Goal: Task Accomplishment & Management: Complete application form

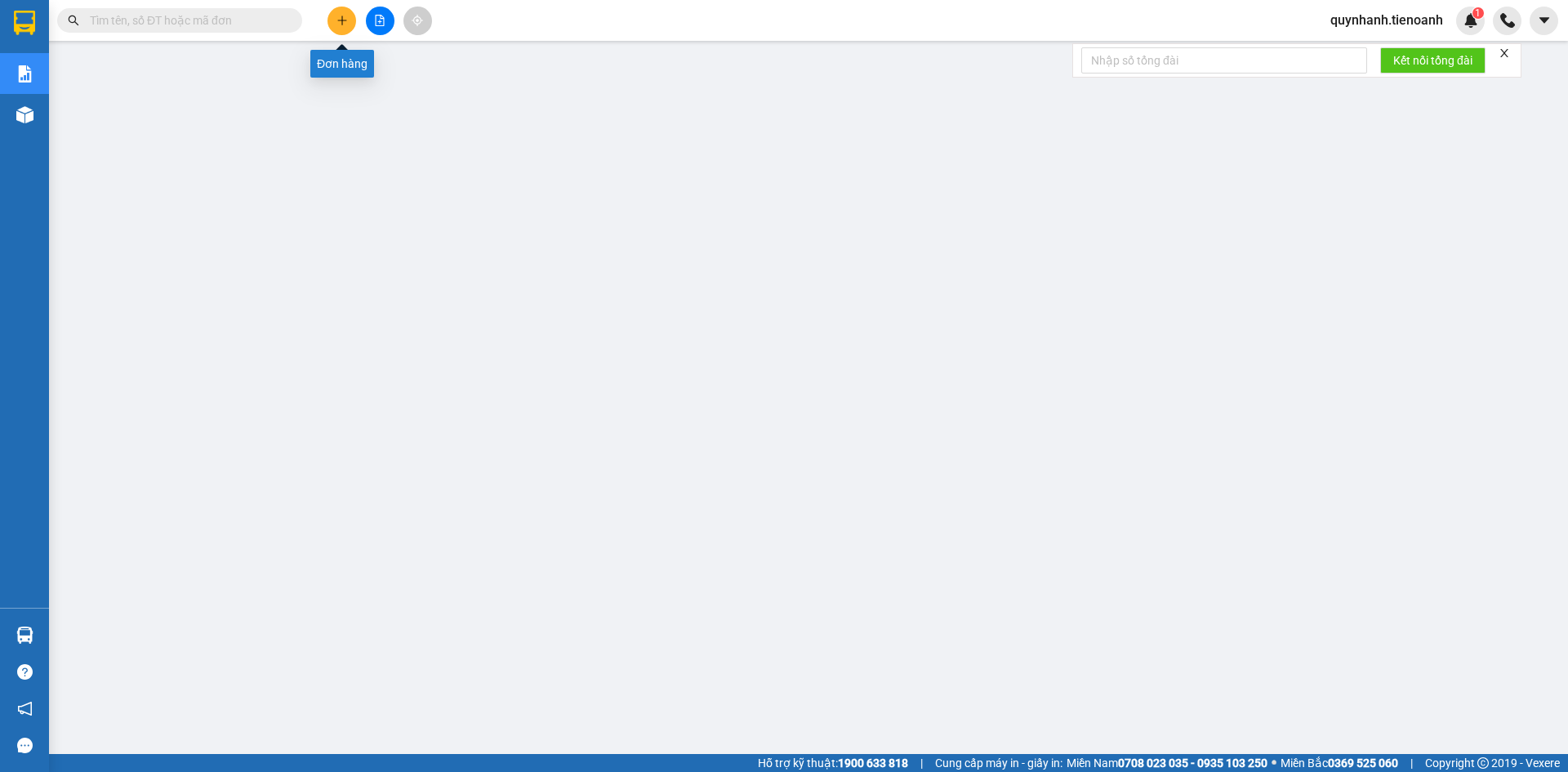
click at [344, 14] on button at bounding box center [342, 21] width 28 height 28
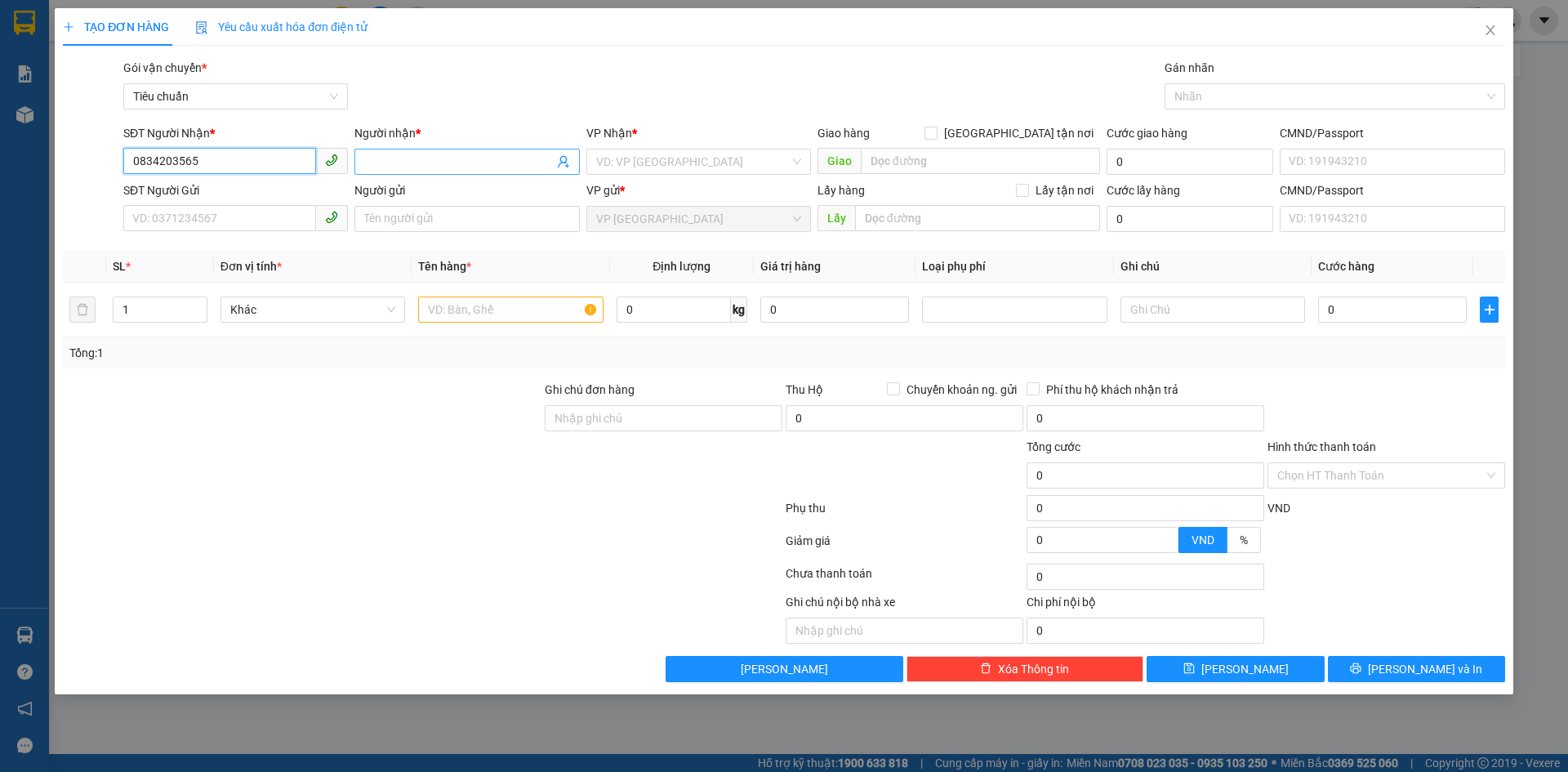
type input "0834203565"
click at [385, 162] on input "Người nhận *" at bounding box center [459, 161] width 188 height 18
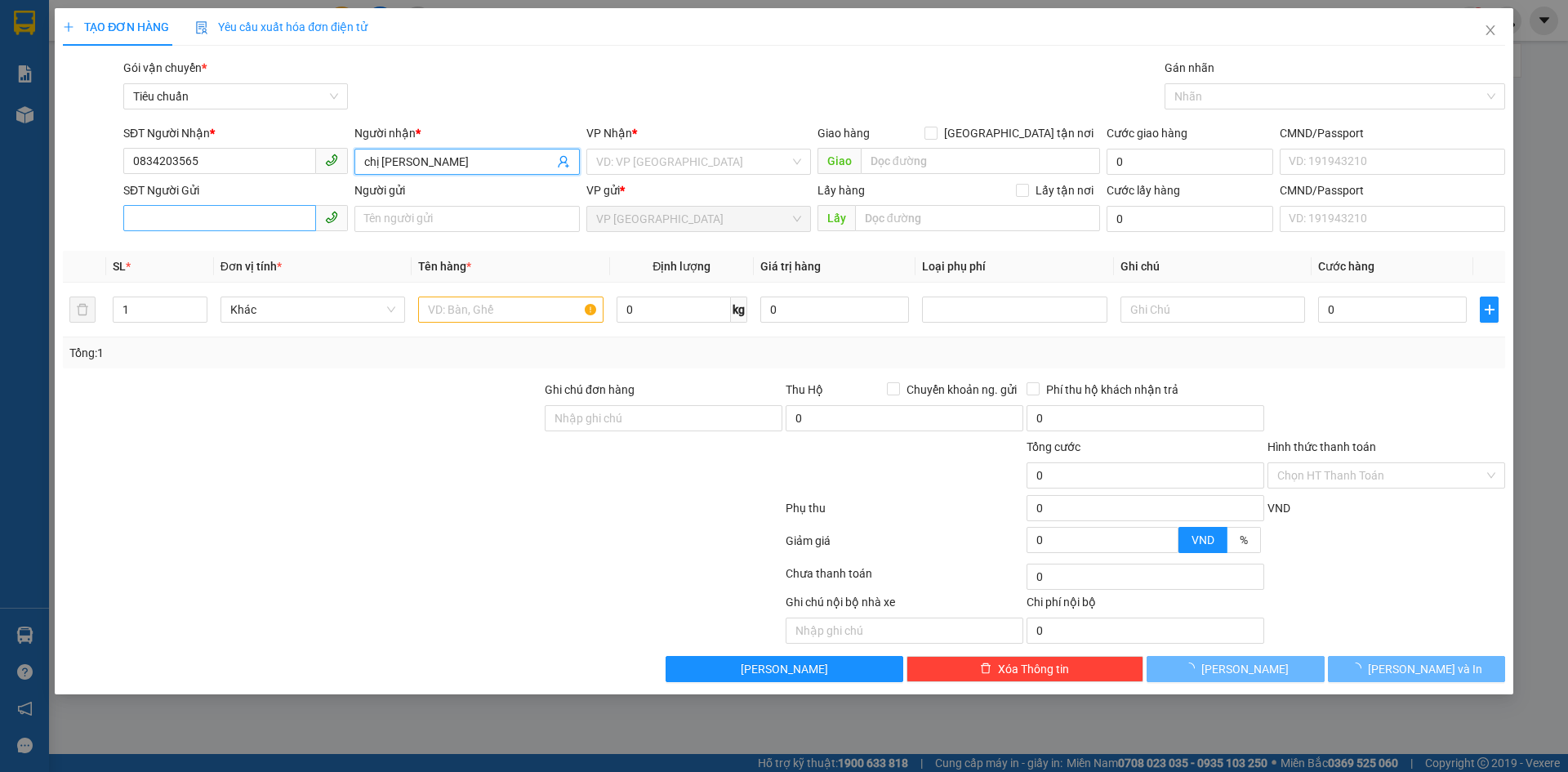
type input "chị [PERSON_NAME]"
click at [260, 222] on input "SĐT Người Gửi" at bounding box center [220, 219] width 193 height 26
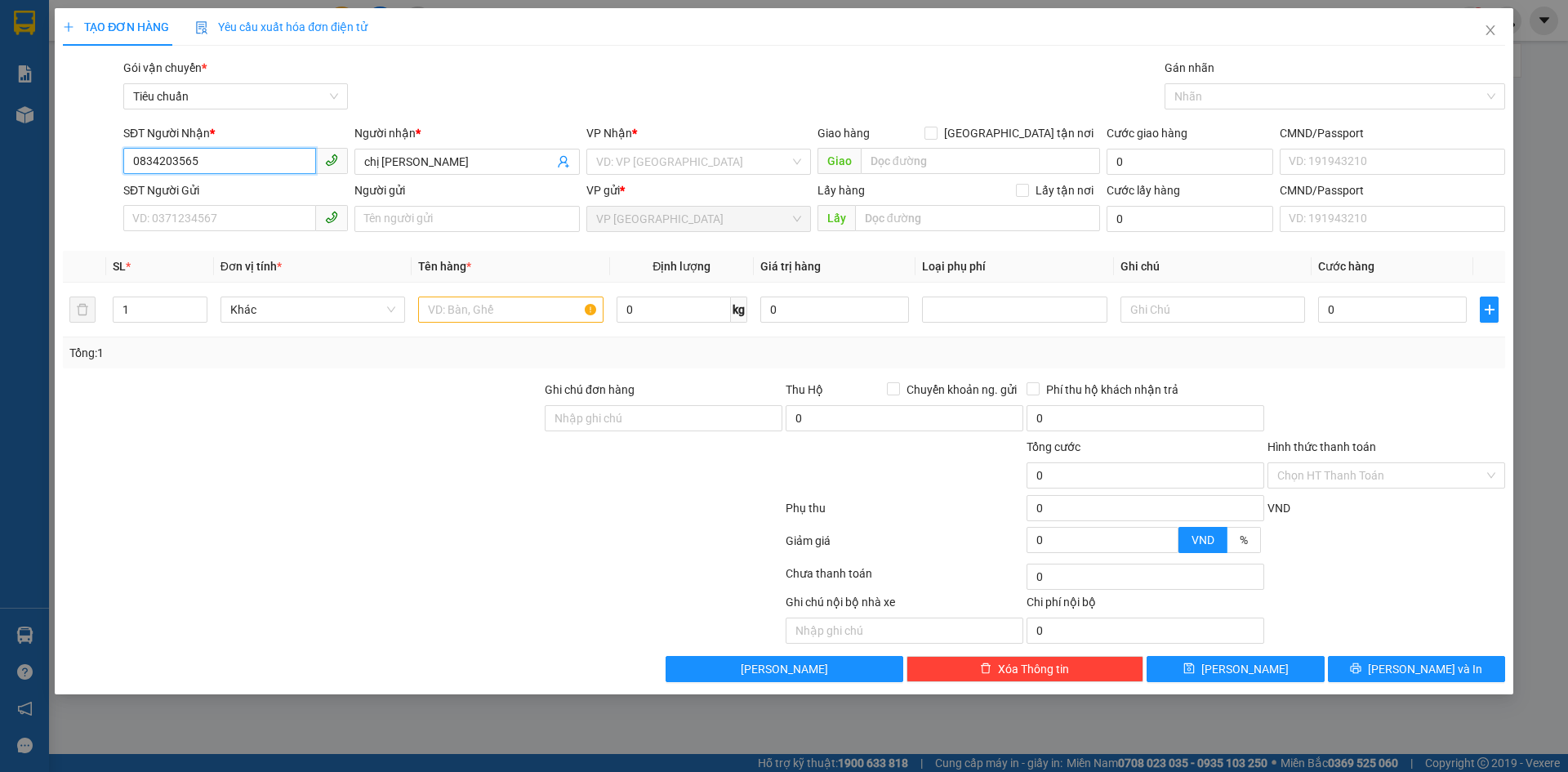
drag, startPoint x: 246, startPoint y: 157, endPoint x: 119, endPoint y: 162, distance: 127.1
click at [119, 162] on div "SĐT Người Nhận * 0834203565 0834203565 Người nhận * chị Cúc VP Nhận * VD: VP Sà…" at bounding box center [784, 153] width 1446 height 57
click at [225, 228] on input "SĐT Người Gửi" at bounding box center [220, 219] width 193 height 26
paste input "0834203565"
type input "0834203565"
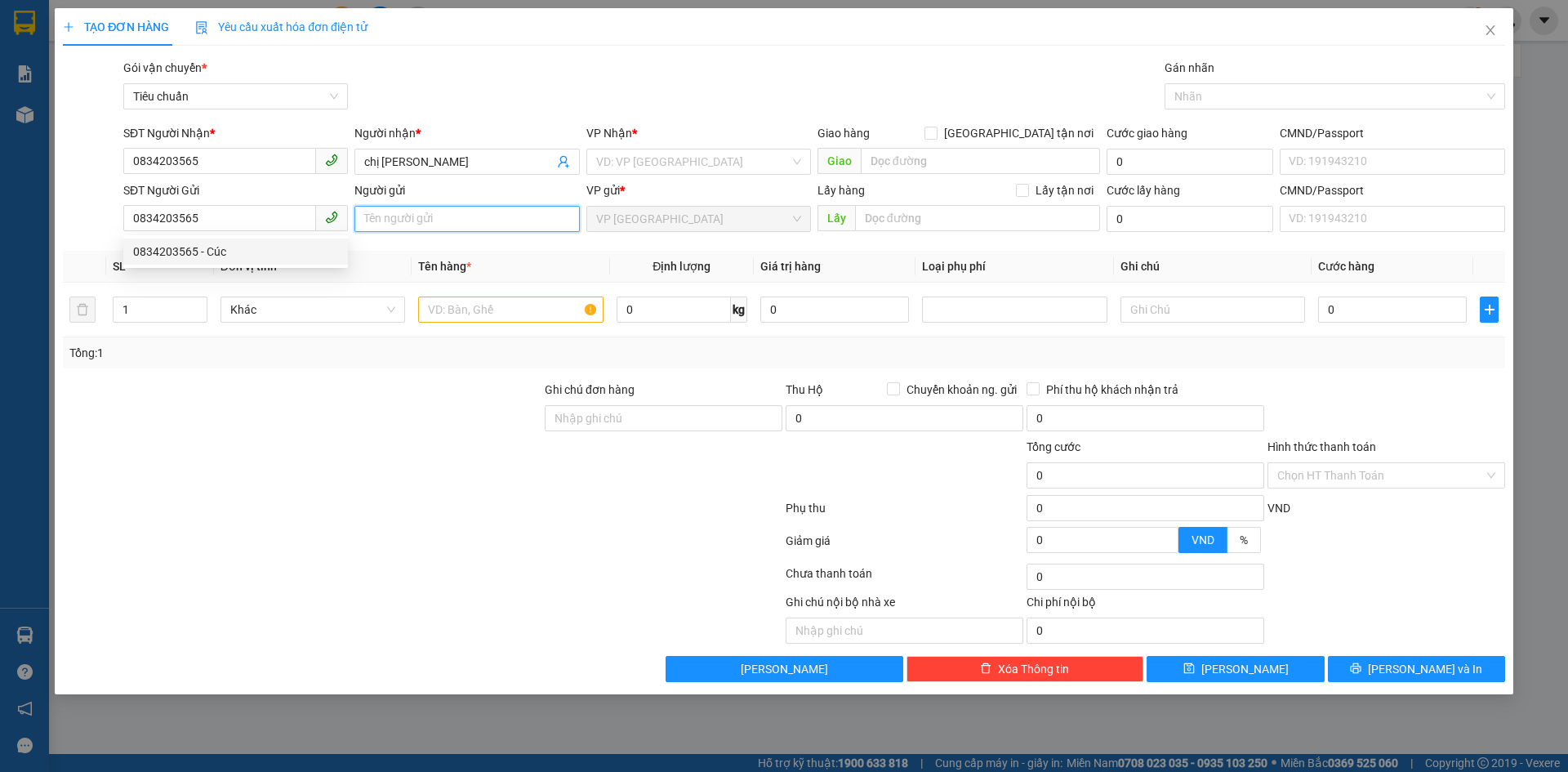
click at [420, 226] on input "Người gửi" at bounding box center [466, 219] width 224 height 26
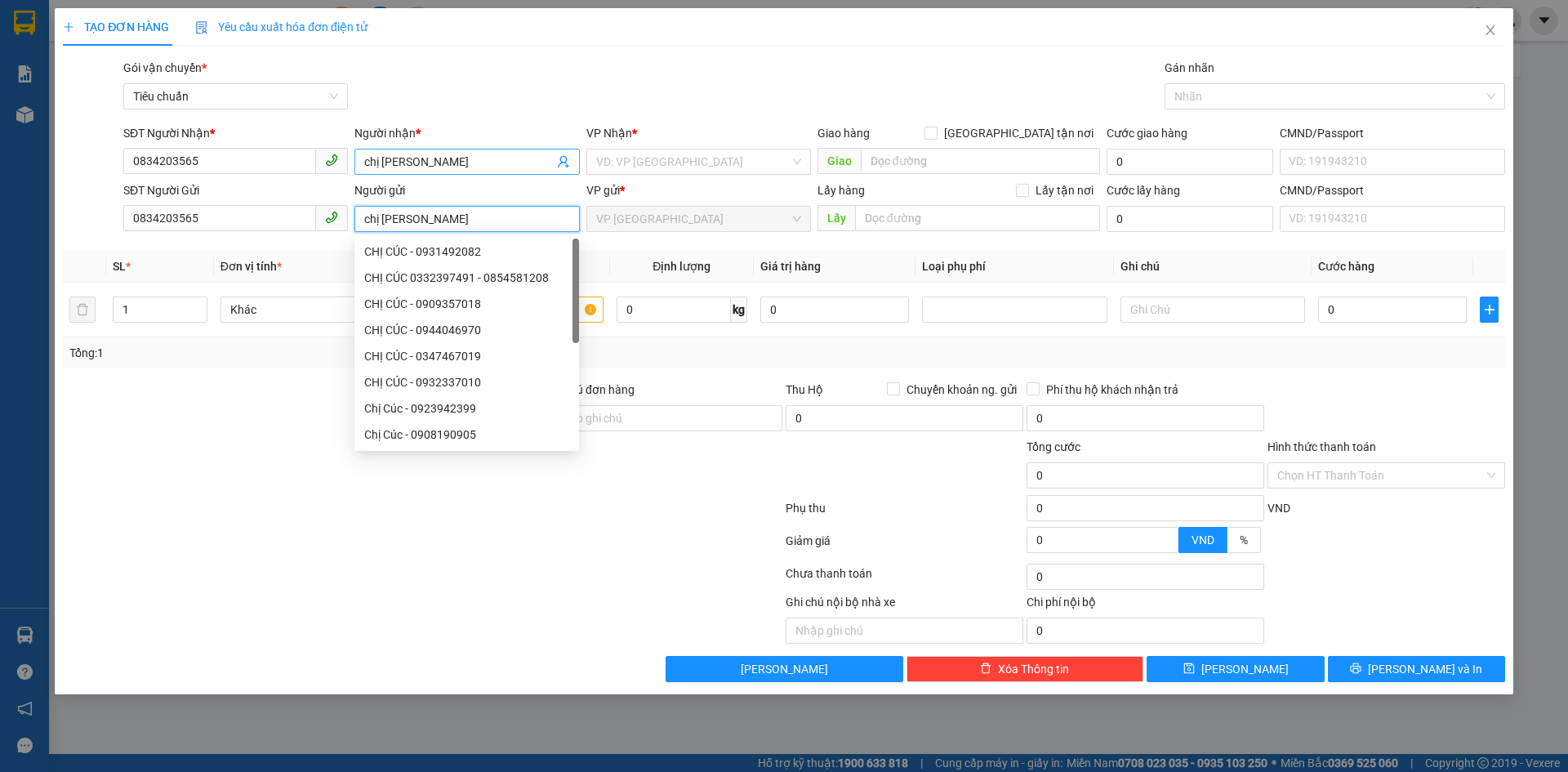
type input "chị [PERSON_NAME]"
click at [433, 162] on input "chị [PERSON_NAME]" at bounding box center [459, 161] width 188 height 18
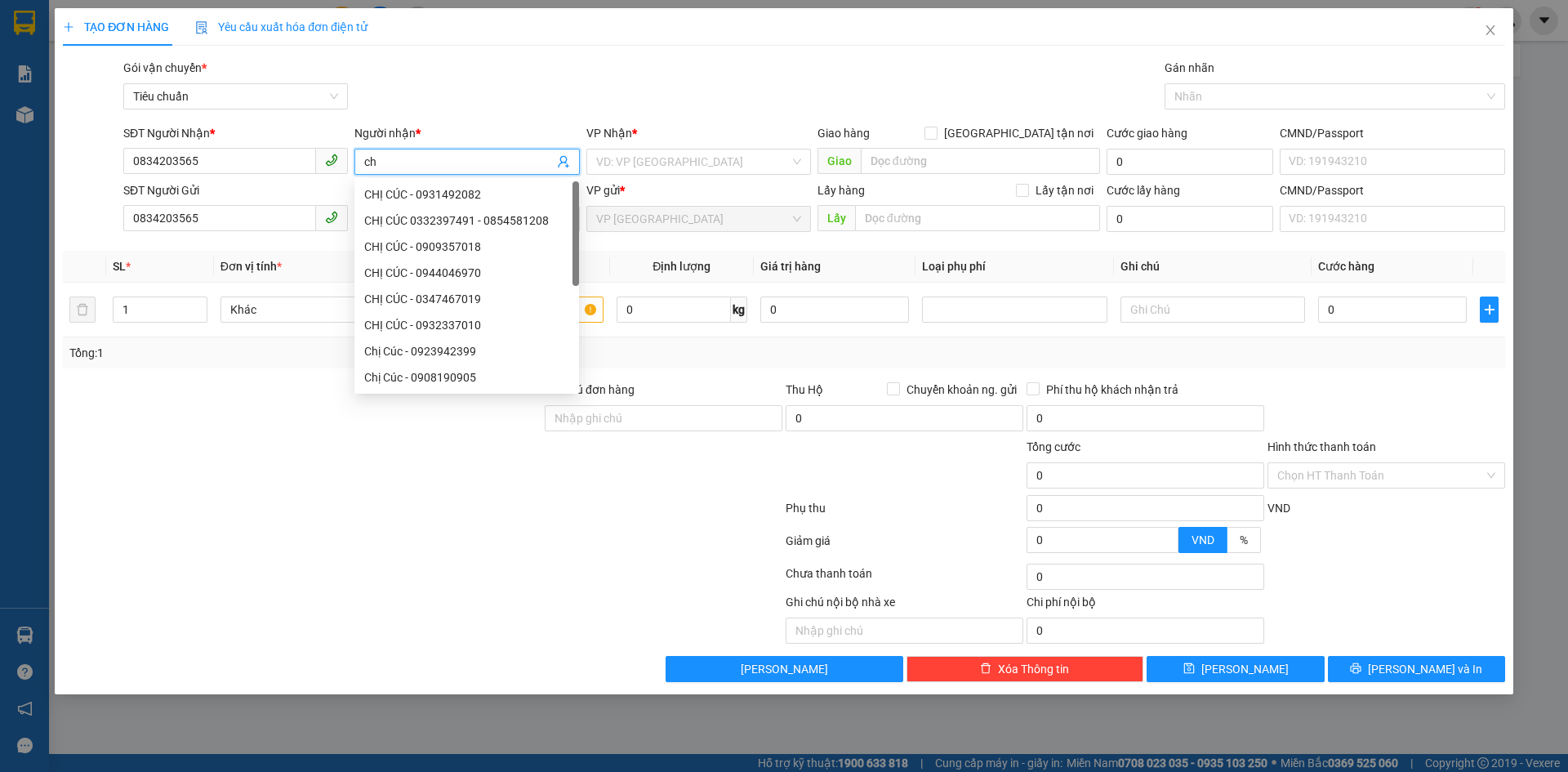
type input "c"
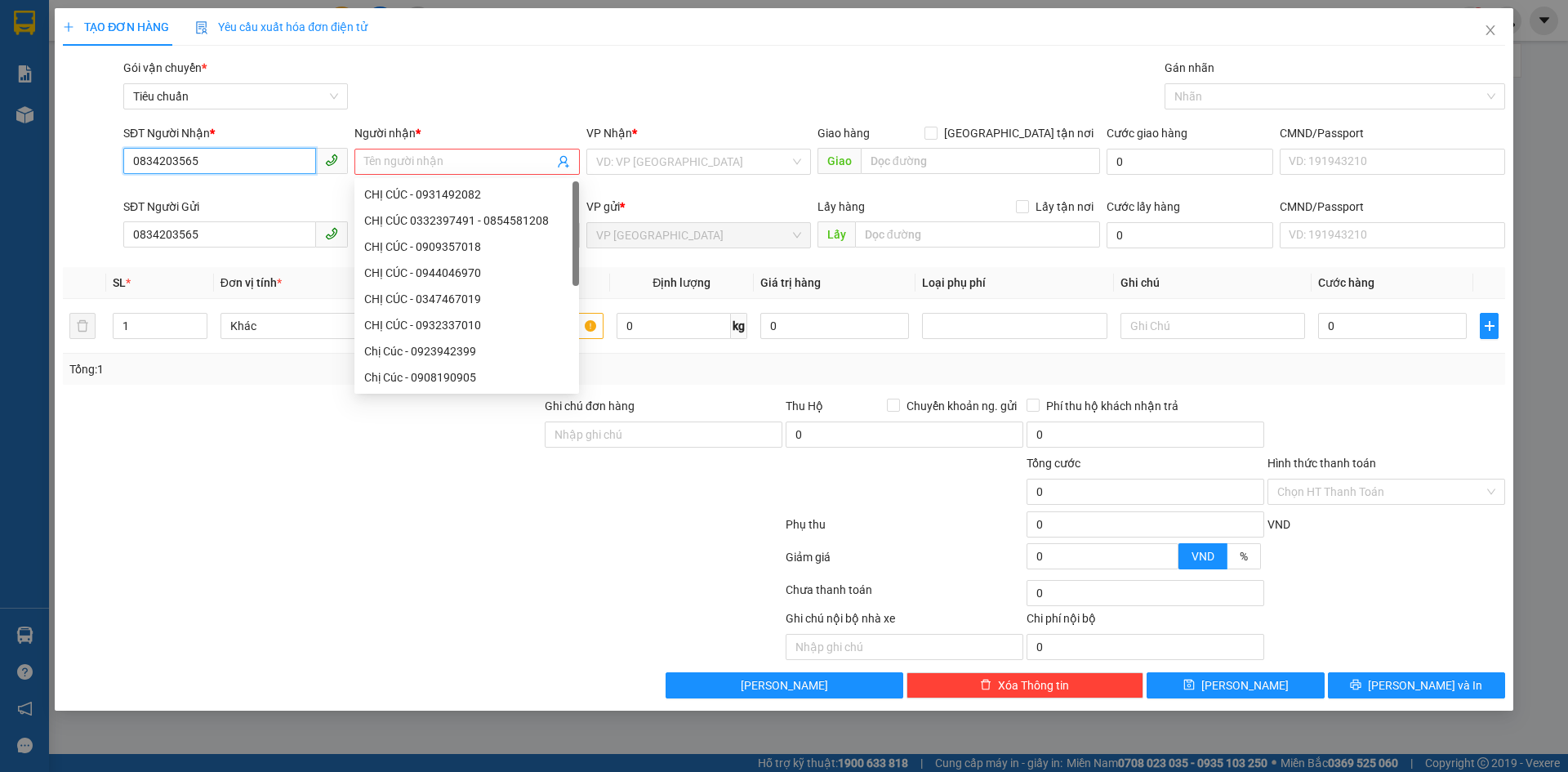
drag, startPoint x: 120, startPoint y: 165, endPoint x: 103, endPoint y: 164, distance: 17.0
click at [104, 164] on div "SĐT Người Nhận * 0834203565 0834203565 Người nhận * Tên người nhận Tên không hợ…" at bounding box center [784, 161] width 1446 height 74
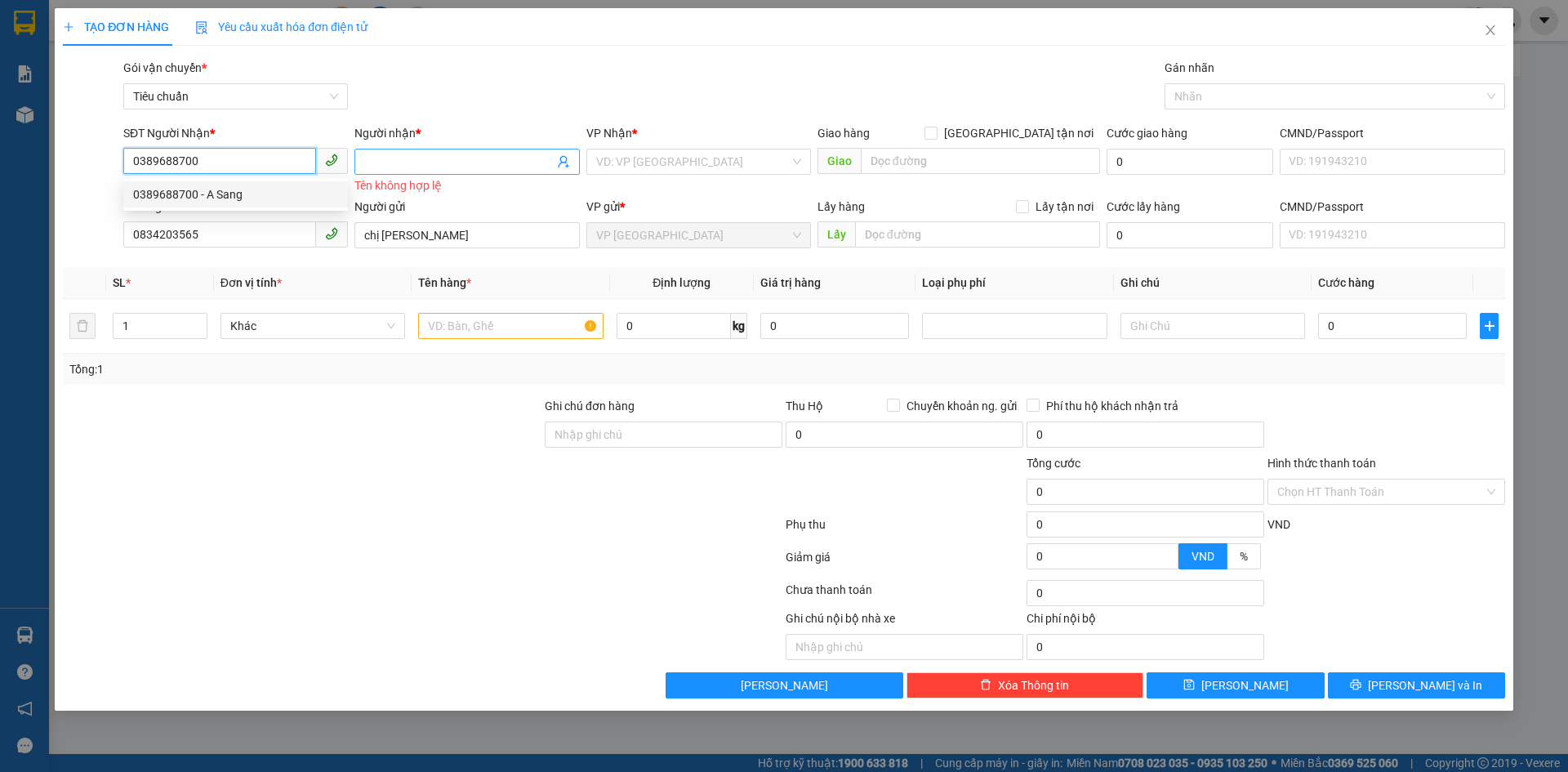
type input "0389688700"
click at [396, 153] on input "Người nhận *" at bounding box center [459, 161] width 188 height 18
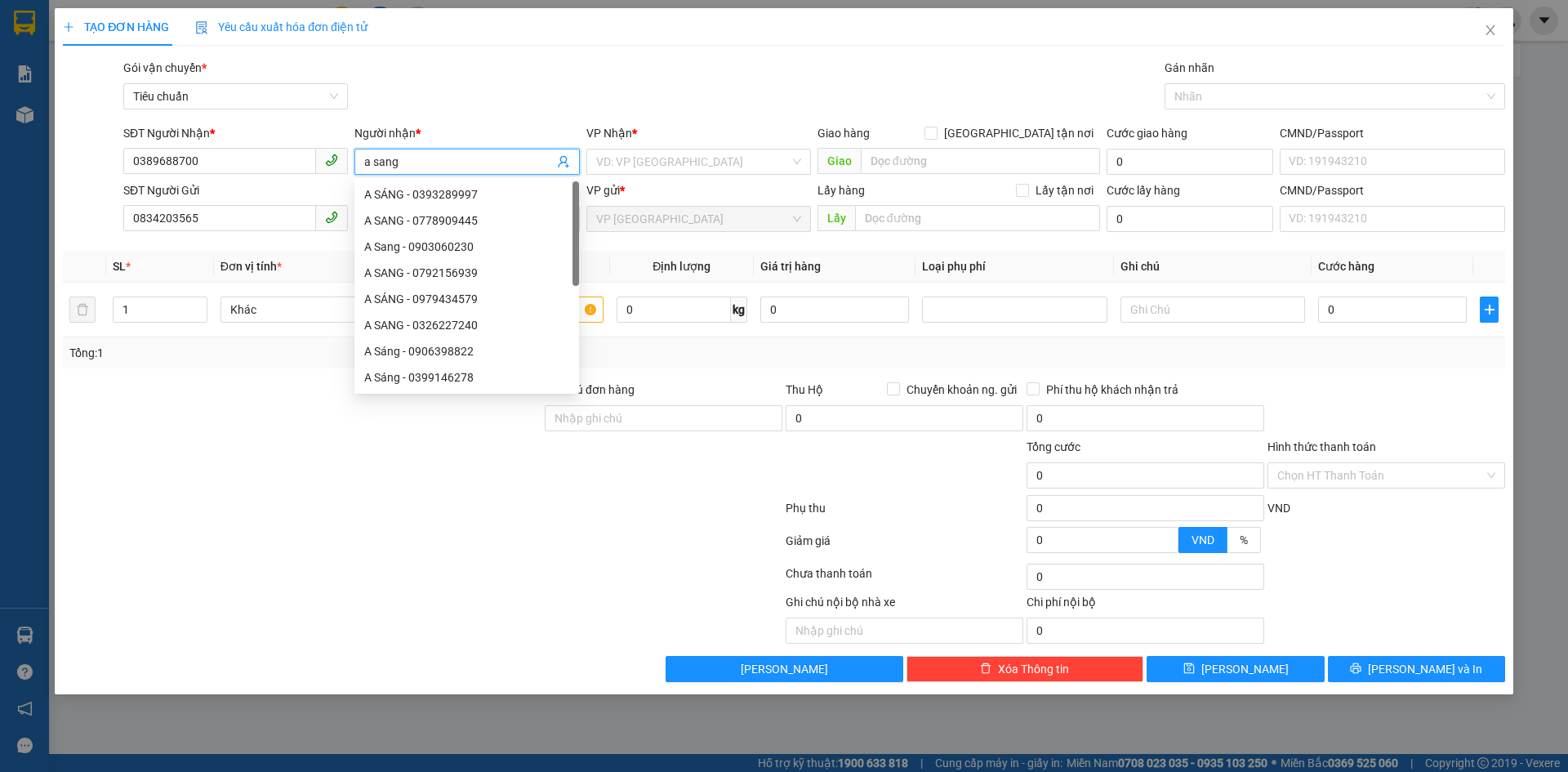
click at [378, 161] on input "a sang" at bounding box center [459, 161] width 188 height 18
type input "a Sang"
click at [371, 513] on div at bounding box center [422, 511] width 723 height 33
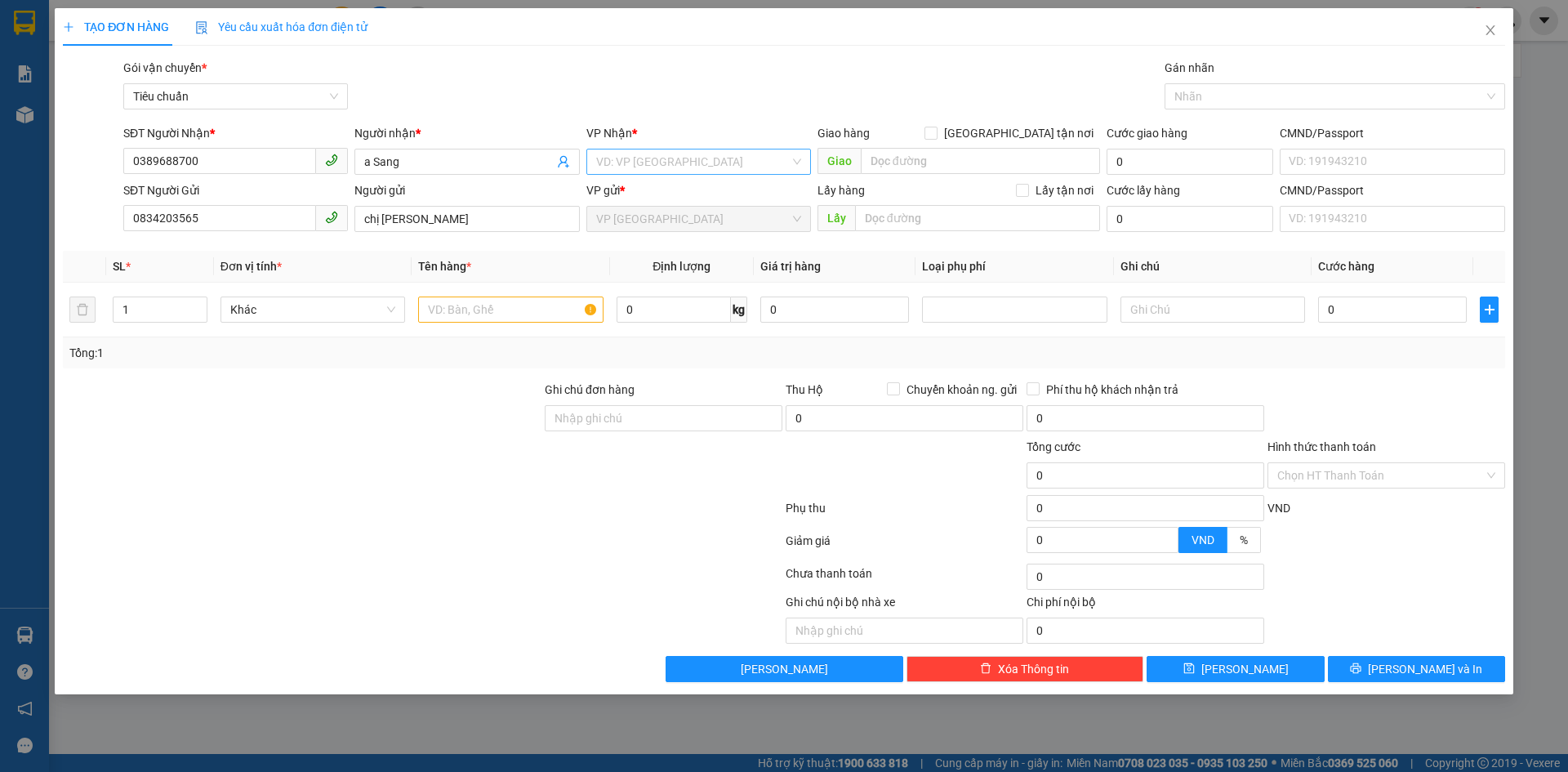
click at [679, 166] on input "search" at bounding box center [693, 162] width 193 height 25
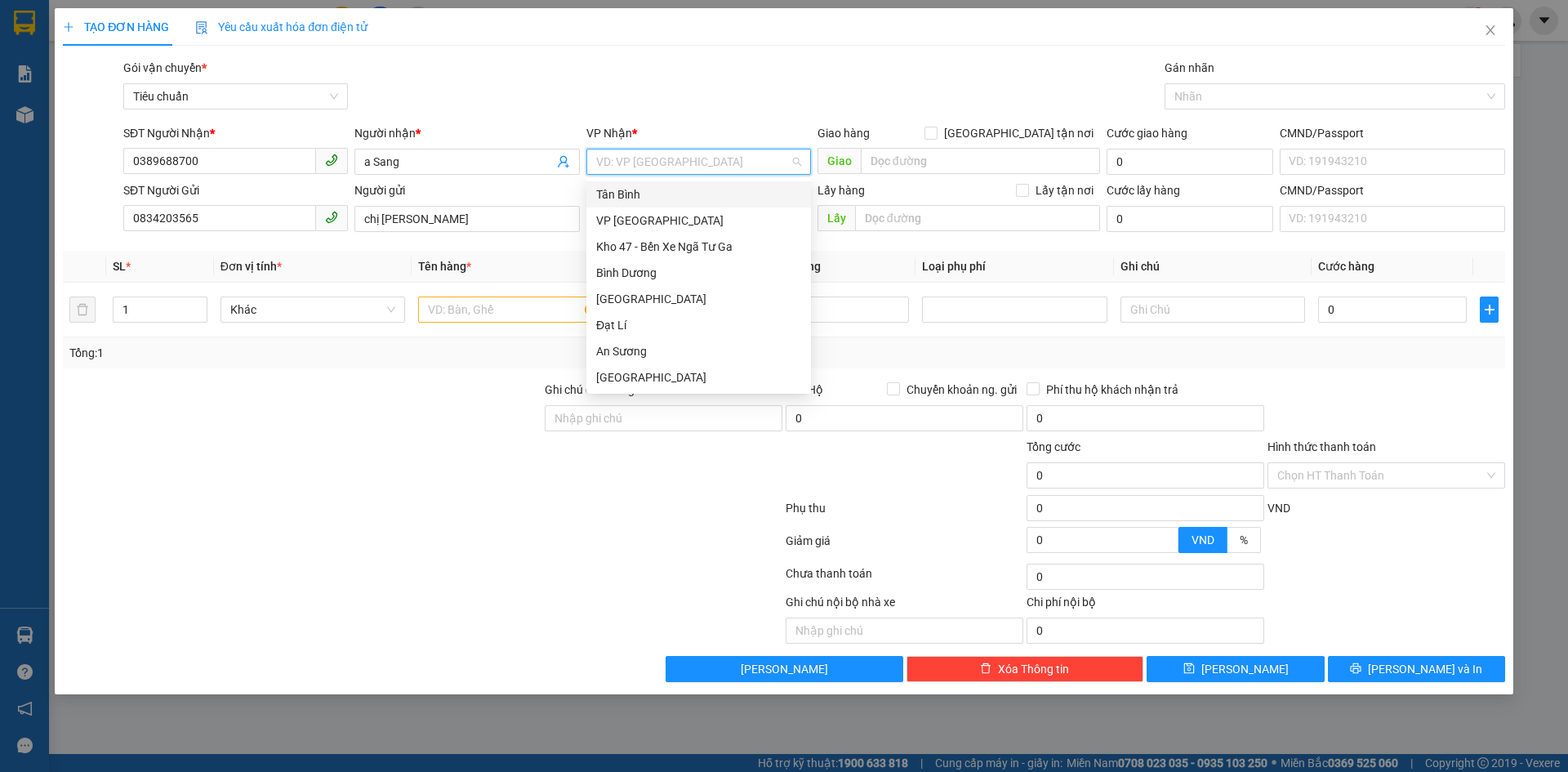
click at [650, 193] on div "Tân Bình" at bounding box center [699, 194] width 205 height 18
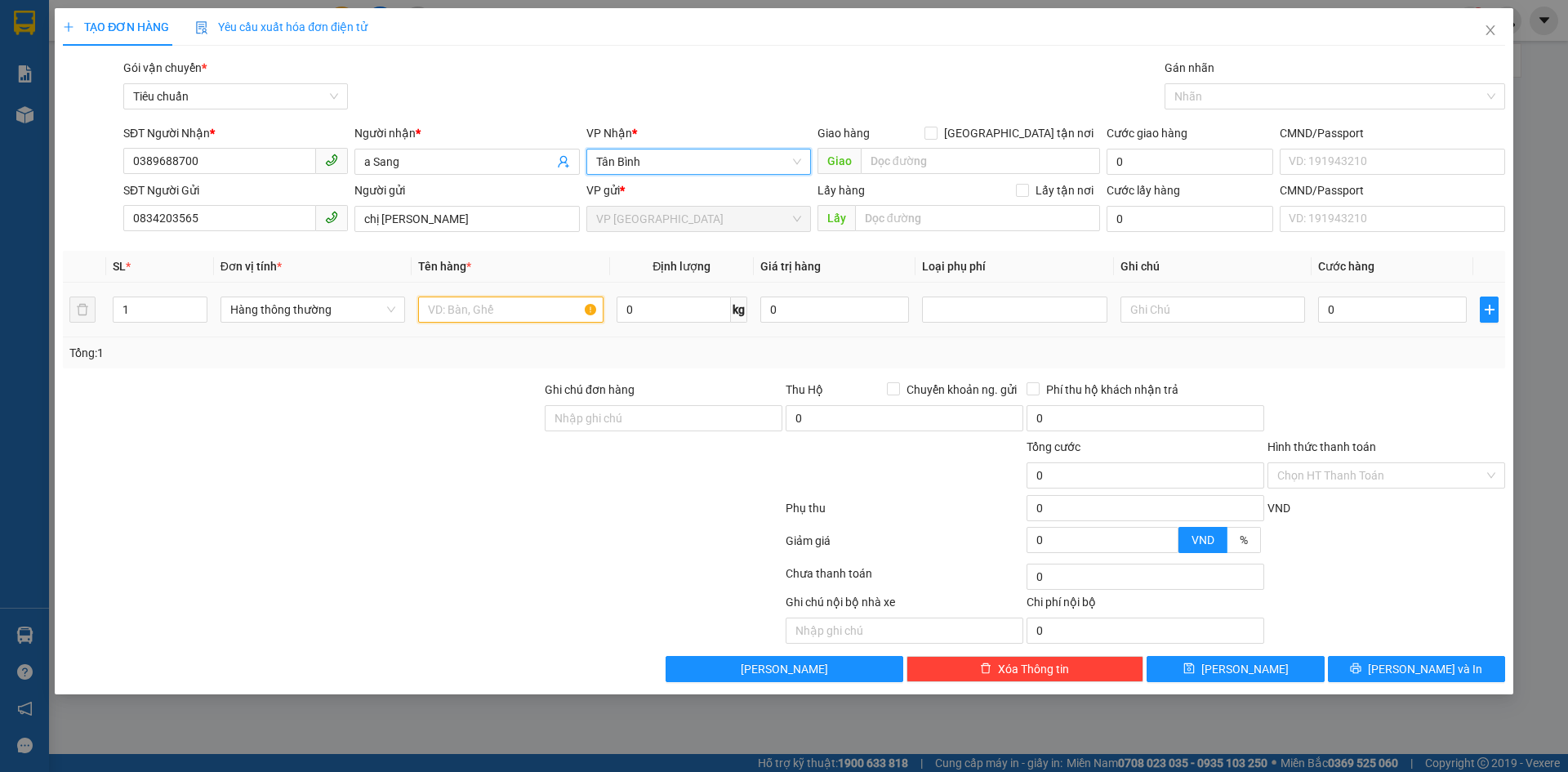
click at [523, 299] on input "text" at bounding box center [511, 310] width 185 height 26
type input "D"
type input "Đặc sản"
click at [655, 314] on input "0" at bounding box center [673, 310] width 114 height 26
type input "6"
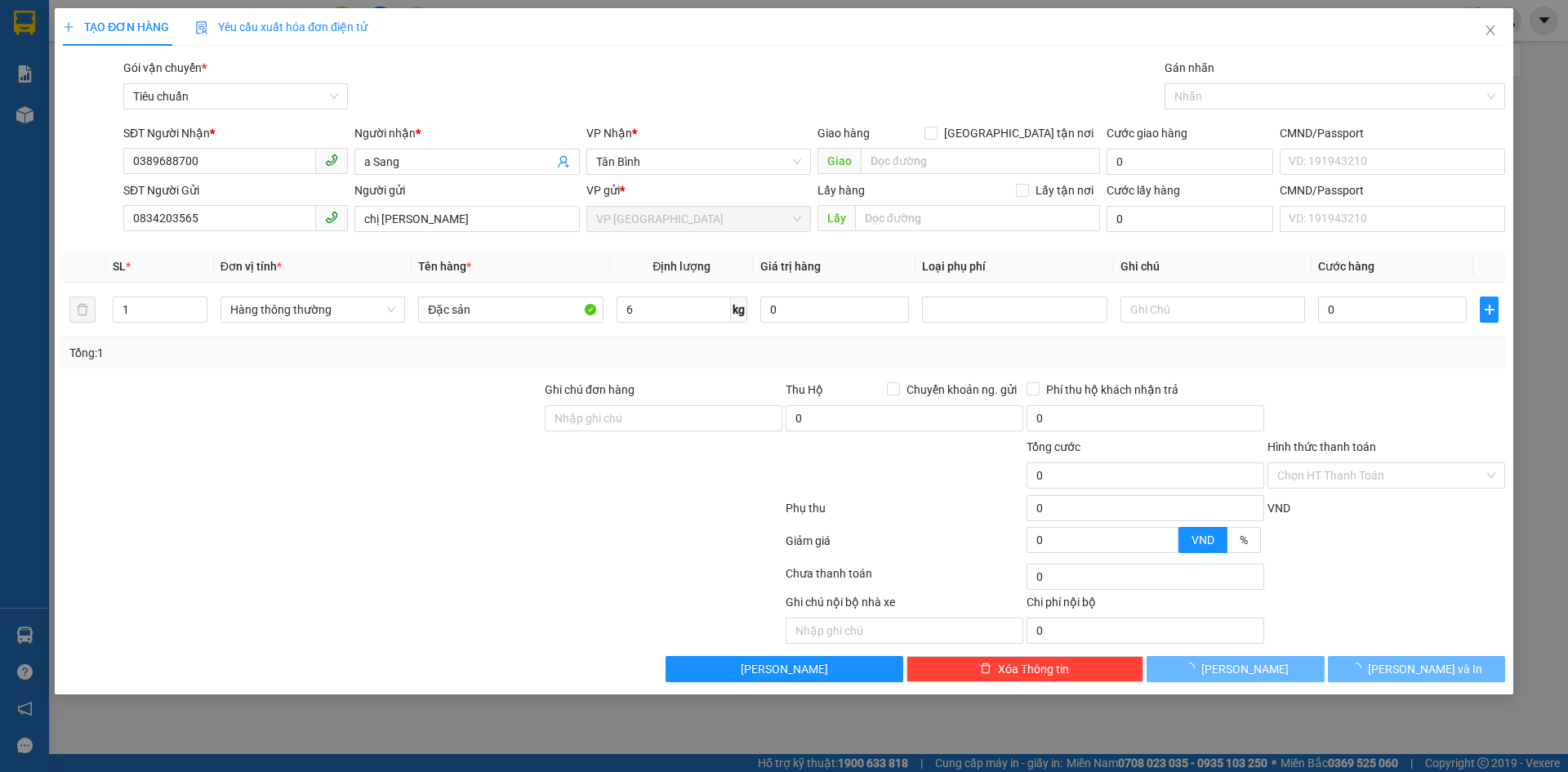
click at [706, 340] on div "Tổng: 1" at bounding box center [784, 353] width 1443 height 31
type input "40.000"
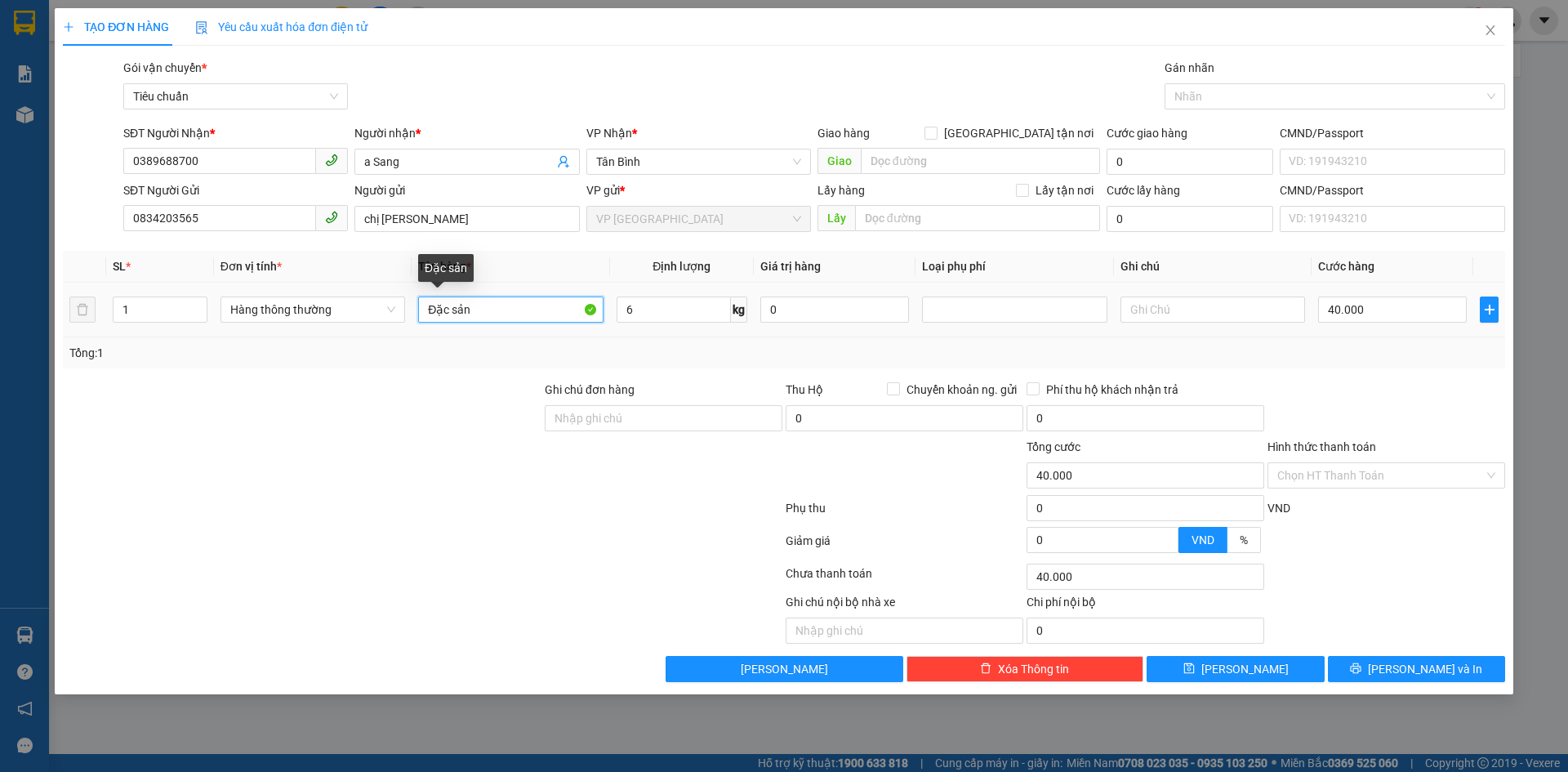
click at [504, 310] on input "Đặc sản" at bounding box center [511, 310] width 185 height 26
type input "Đặc sản ( đã tư vấn cs vận chuyển0"
click at [1183, 314] on input "text" at bounding box center [1213, 310] width 185 height 26
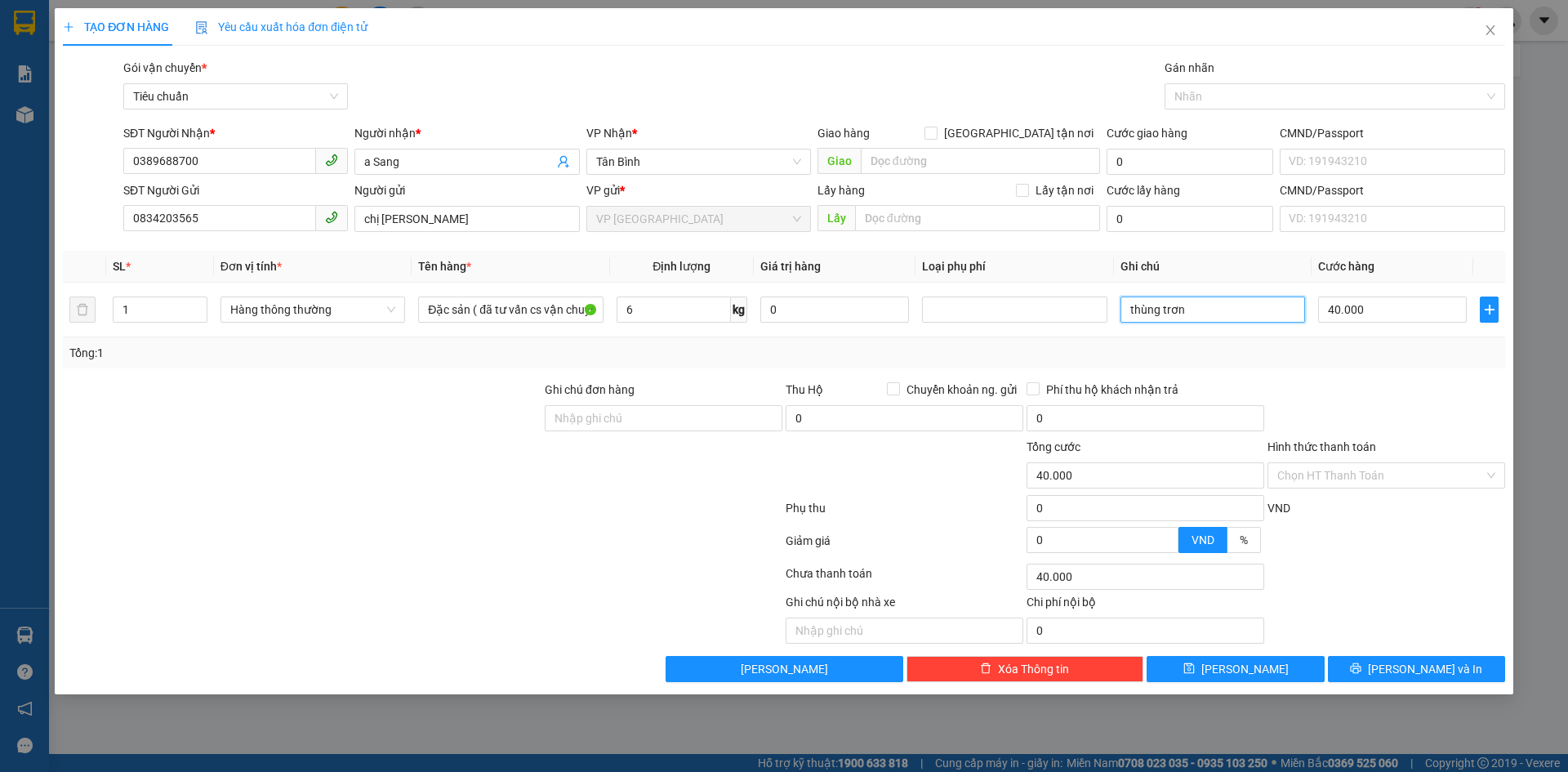
type input "thùng trơn"
drag, startPoint x: 1393, startPoint y: 459, endPoint x: 1372, endPoint y: 480, distance: 29.7
click at [1391, 459] on div "Hình thức thanh toán" at bounding box center [1386, 451] width 237 height 25
click at [1367, 480] on input "Hình thức thanh toán" at bounding box center [1380, 475] width 206 height 25
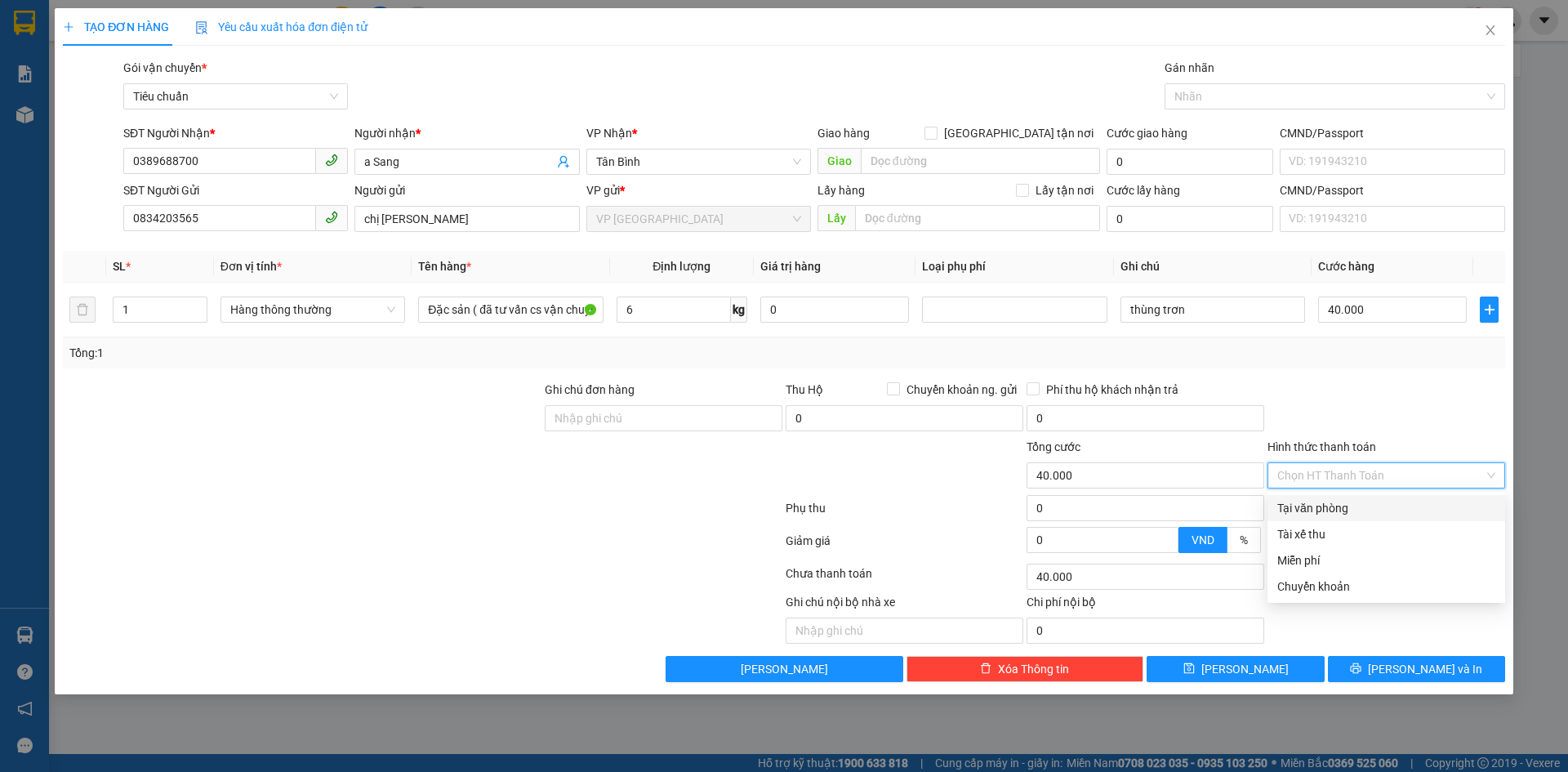
click at [1319, 505] on div "Tại văn phòng" at bounding box center [1386, 508] width 218 height 18
type input "0"
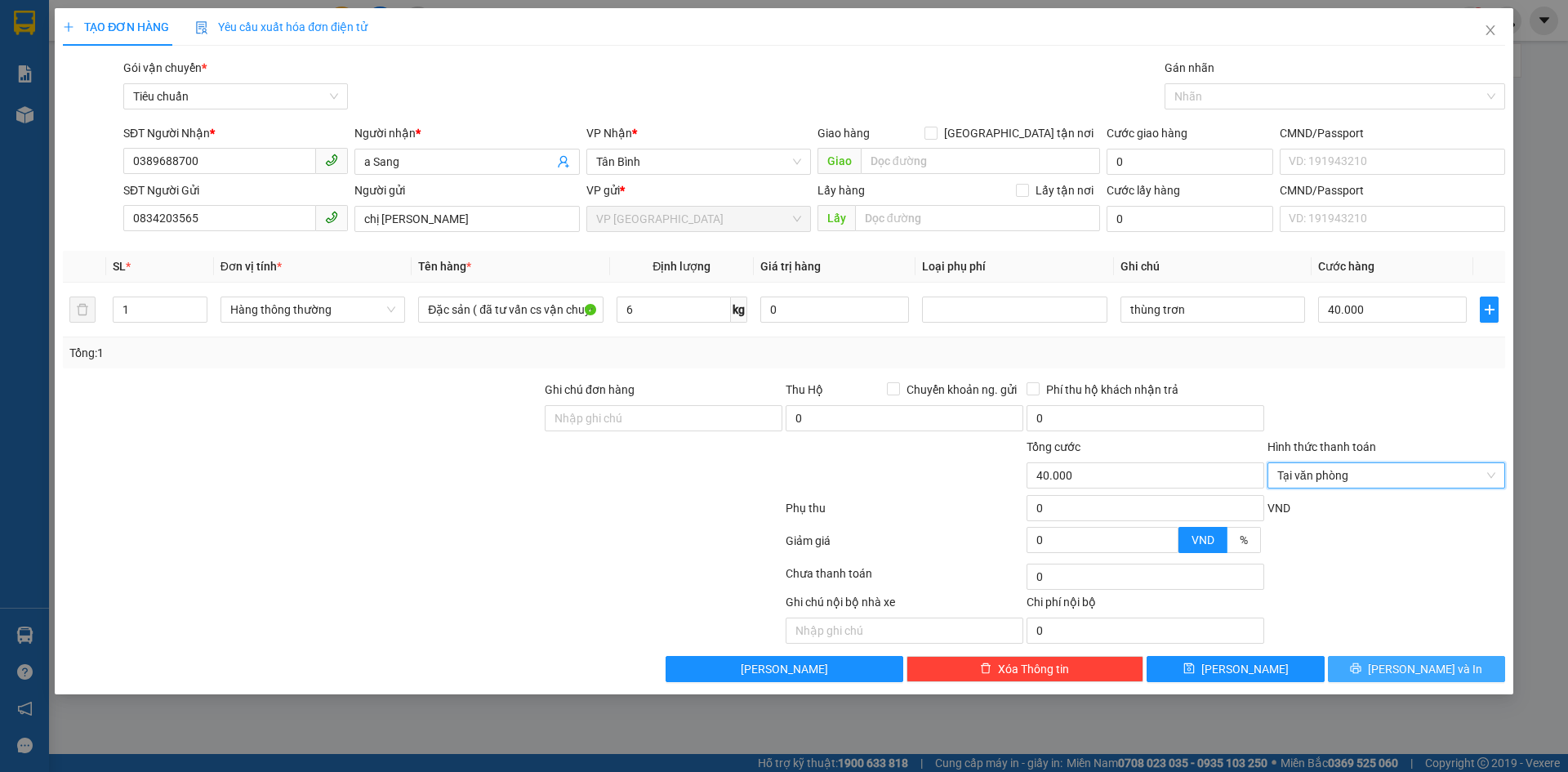
click at [1369, 665] on button "[PERSON_NAME] và In" at bounding box center [1416, 669] width 177 height 26
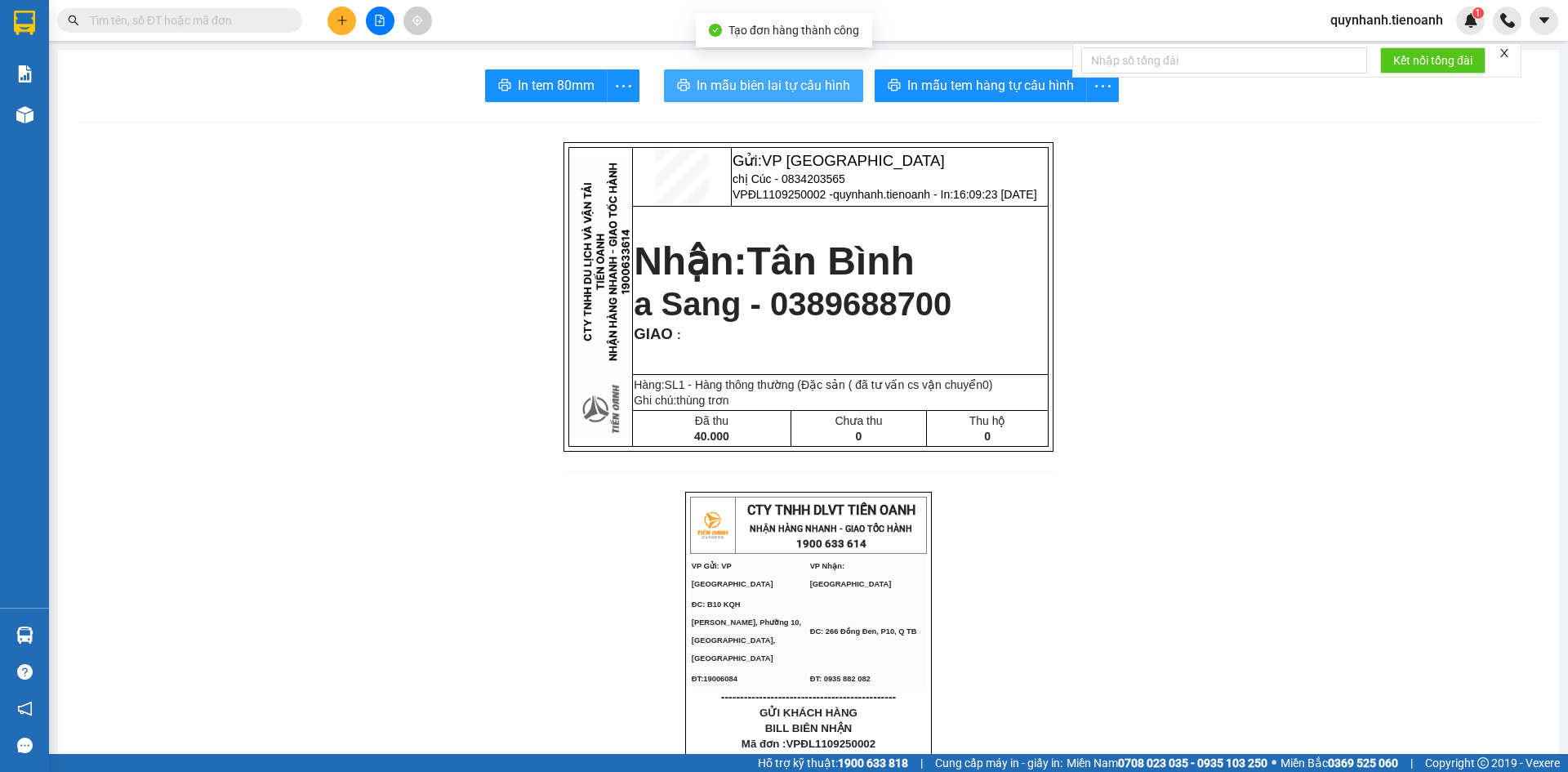
click at [766, 94] on span "In mẫu biên lai tự cấu hình" at bounding box center [773, 86] width 154 height 21
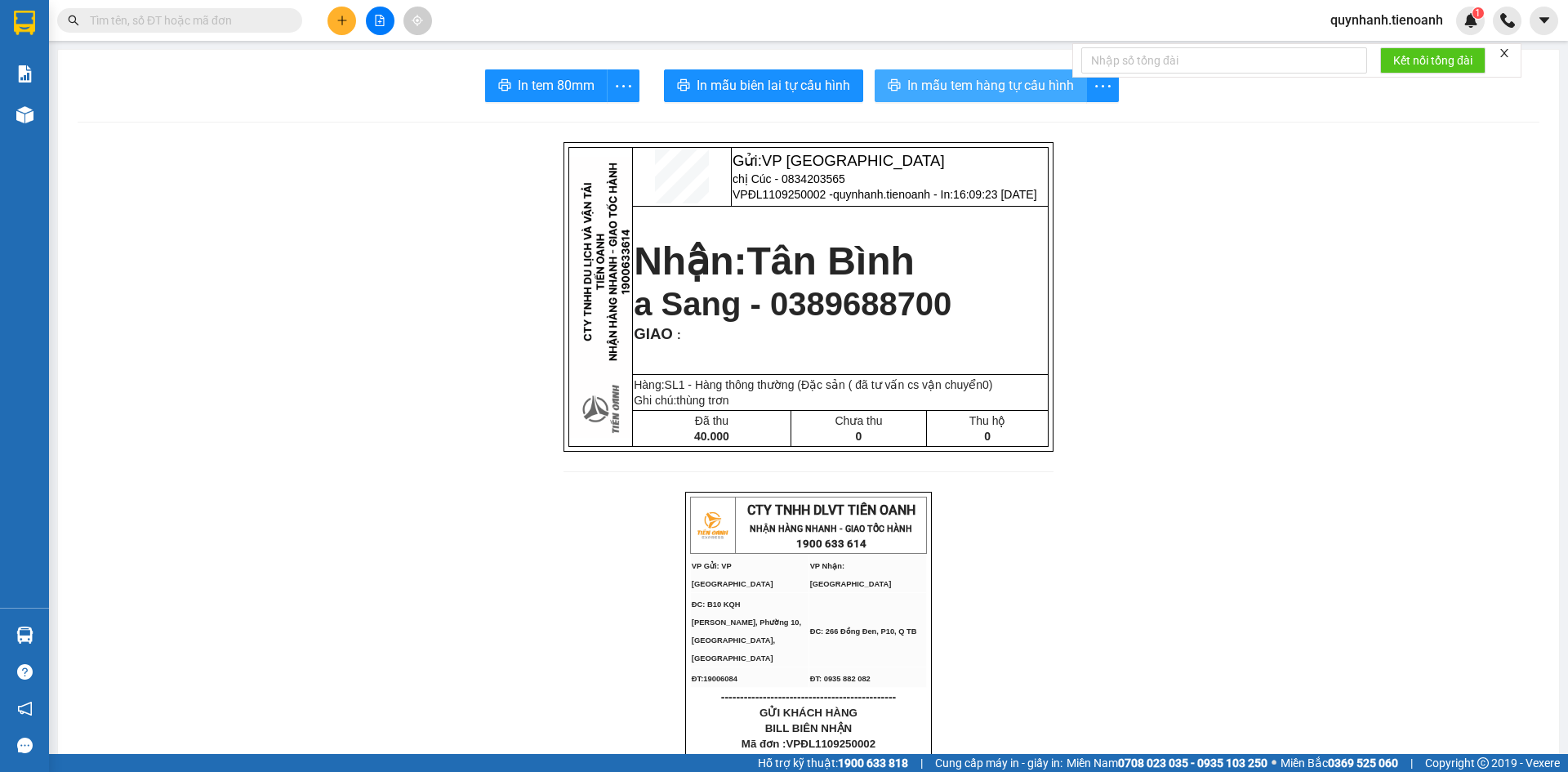
click at [975, 82] on span "In mẫu tem hàng tự cấu hình" at bounding box center [990, 86] width 167 height 21
